Goal: Task Accomplishment & Management: Manage account settings

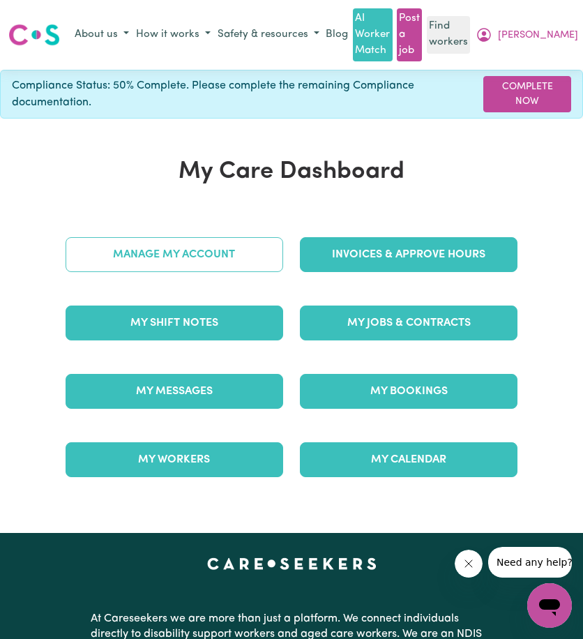
click at [211, 259] on link "Manage My Account" at bounding box center [175, 254] width 218 height 35
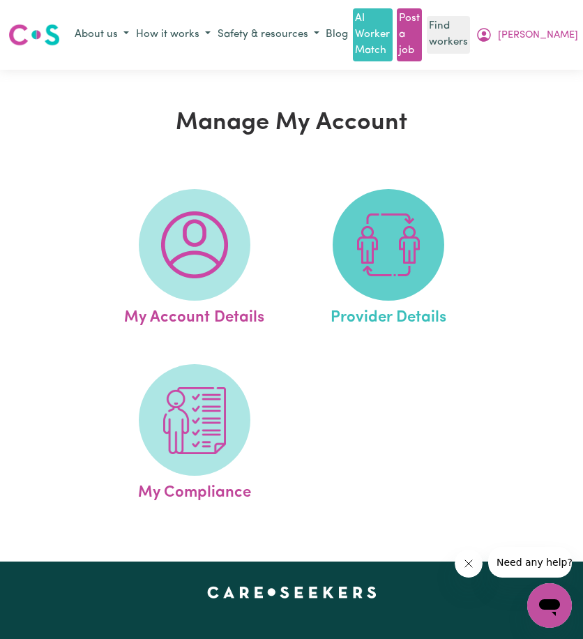
click at [375, 275] on img at bounding box center [388, 244] width 67 height 67
select select "NDIS_FUNDING_PLAN_MANAGED"
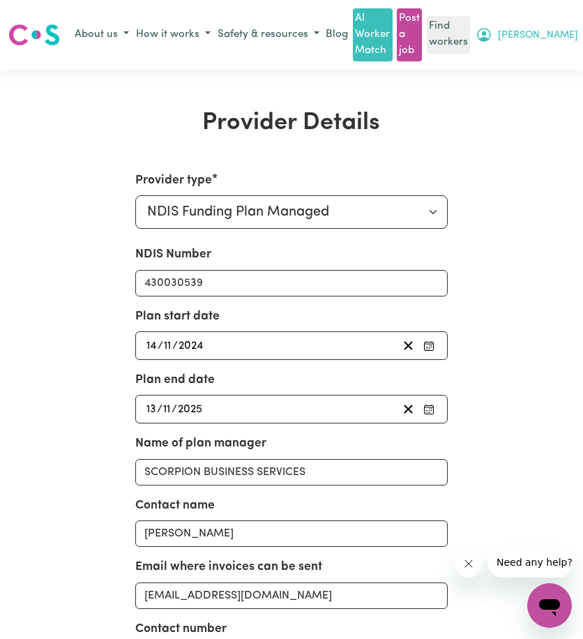
click at [492, 31] on icon "My Account" at bounding box center [484, 34] width 17 height 17
click at [521, 81] on link "Logout" at bounding box center [526, 88] width 110 height 26
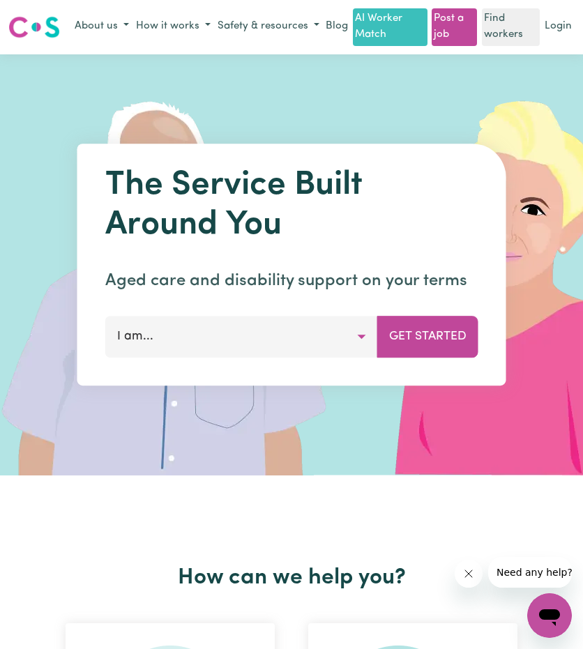
click at [558, 38] on link "Login" at bounding box center [558, 27] width 33 height 22
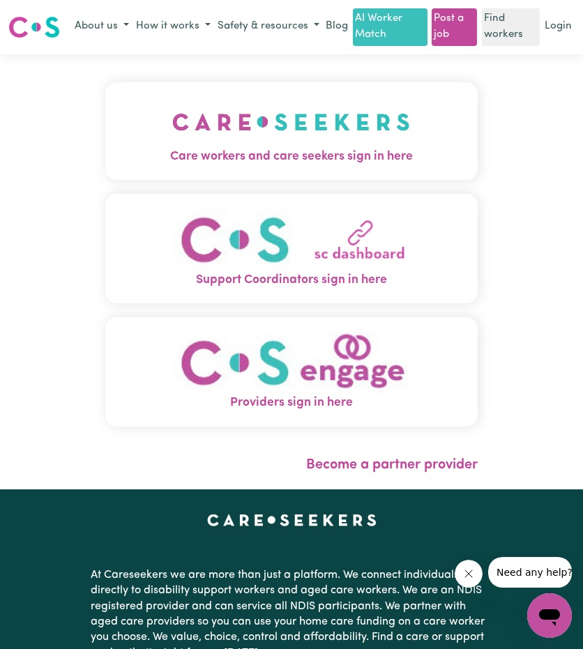
click at [172, 148] on img "Care workers and care seekers sign in here" at bounding box center [291, 122] width 238 height 52
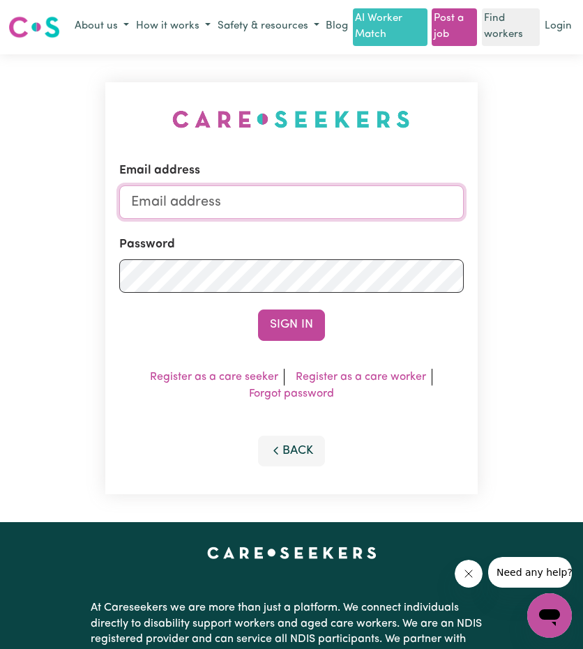
click at [204, 217] on input "Email address" at bounding box center [291, 201] width 344 height 33
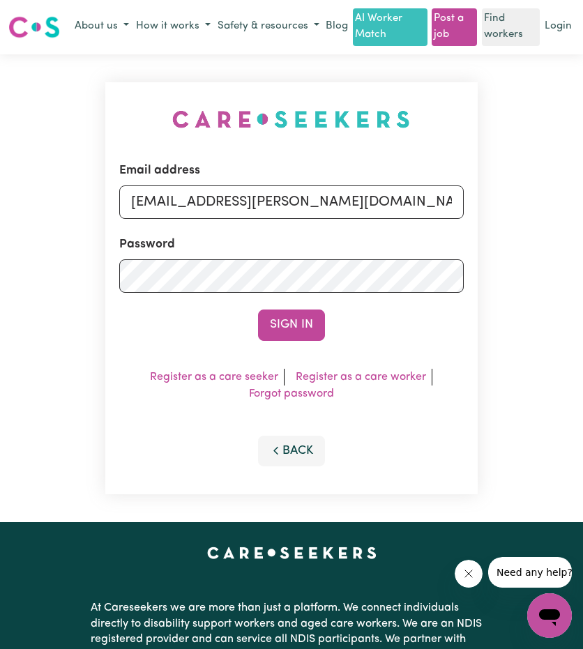
drag, startPoint x: 206, startPoint y: 222, endPoint x: 498, endPoint y: 243, distance: 292.9
click at [519, 224] on div "Email address [EMAIL_ADDRESS][PERSON_NAME][DOMAIN_NAME] Password Sign In Regist…" at bounding box center [291, 288] width 583 height 469
type input "[EMAIL_ADDRESS][PERSON_NAME][DOMAIN_NAME]"
click at [318, 338] on button "Sign In" at bounding box center [291, 325] width 67 height 31
